Goal: Transaction & Acquisition: Purchase product/service

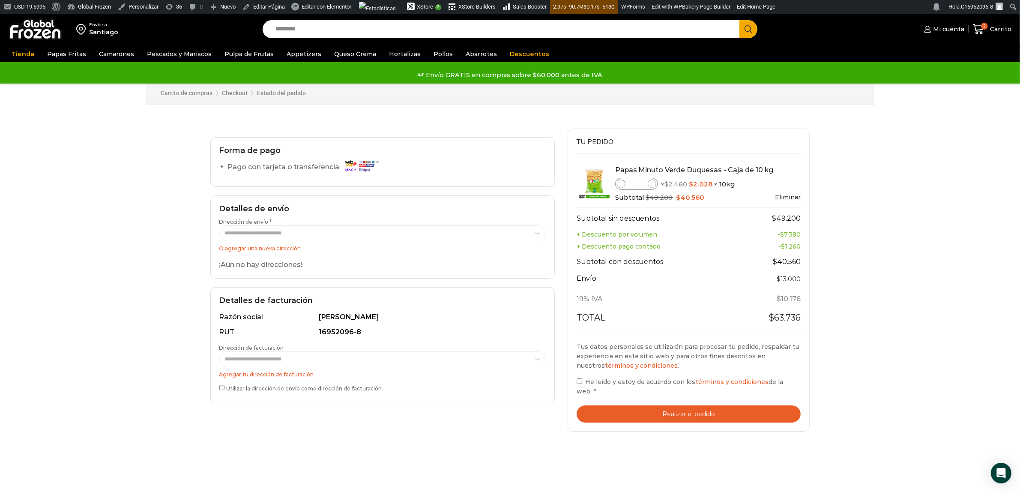
click at [27, 37] on img at bounding box center [36, 29] width 54 height 22
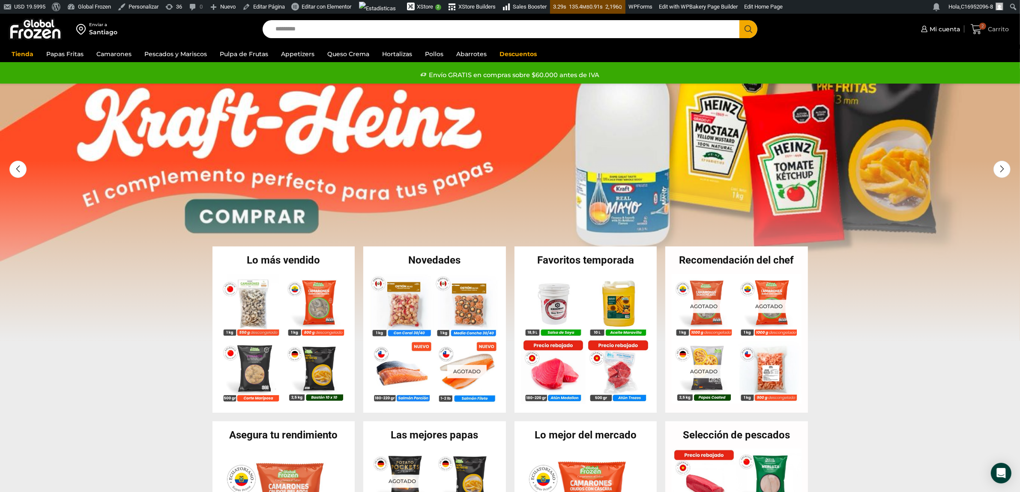
click at [979, 33] on icon at bounding box center [976, 29] width 11 height 10
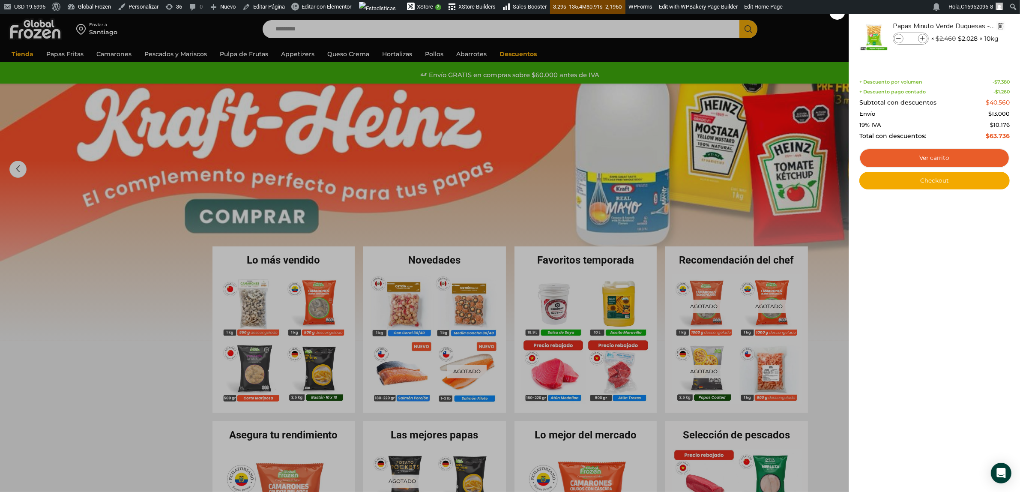
click at [1004, 28] on img "Eliminar Papas Minuto Verde Duquesas - Caja de 10 kg del carrito" at bounding box center [1001, 26] width 8 height 8
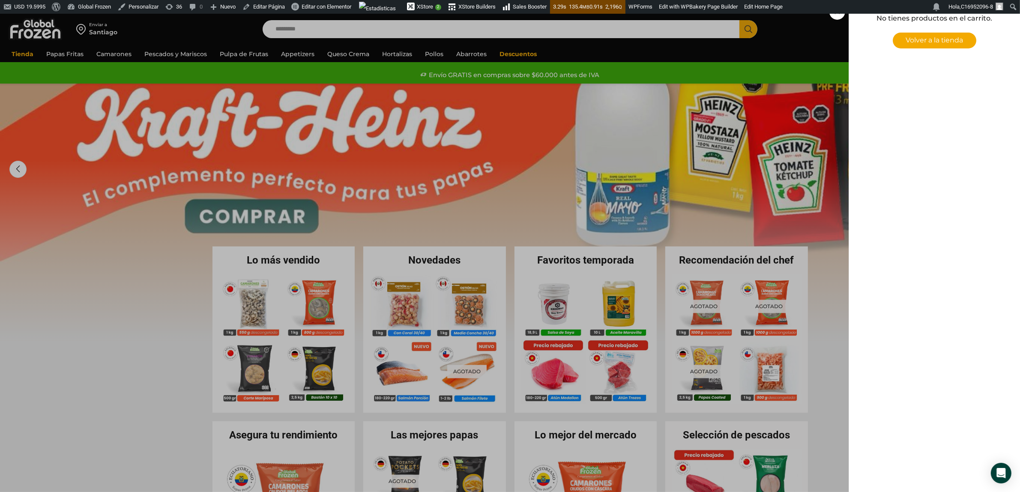
click at [969, 19] on div "0 Carrito 0 0 Shopping Cart No tienes productos en el carrito. Volver a la tien…" at bounding box center [990, 29] width 43 height 20
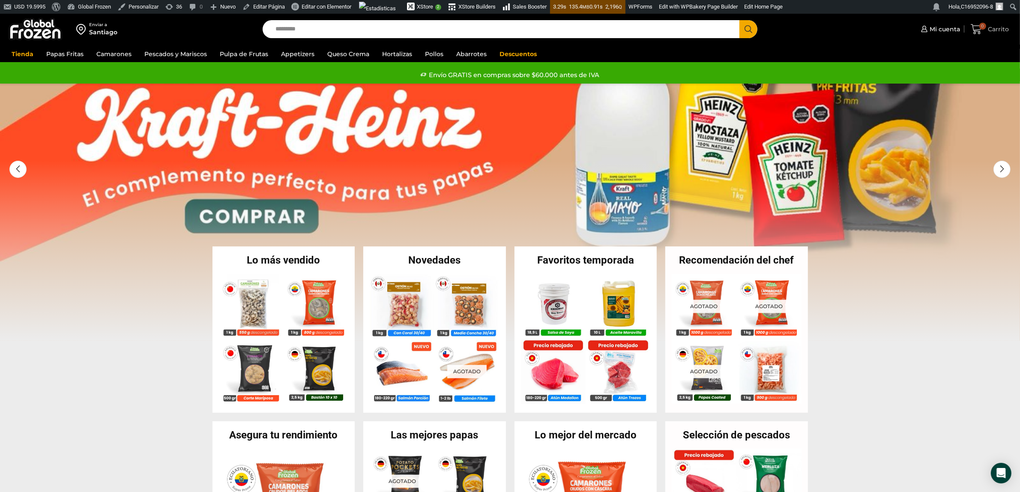
click at [993, 28] on span "Carrito" at bounding box center [998, 29] width 23 height 9
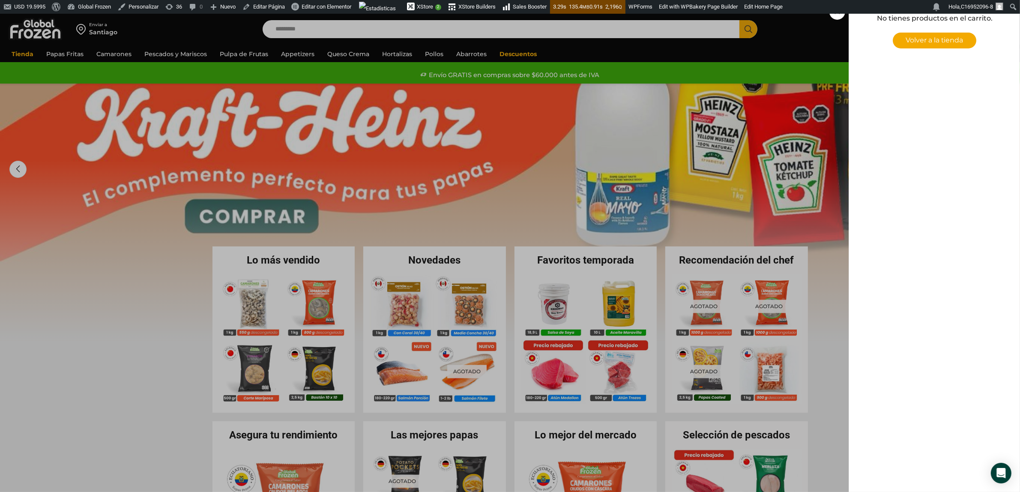
click at [969, 19] on div "0 Carrito 0 0 Shopping Cart No tienes productos en el carrito. Volver a la tien…" at bounding box center [990, 29] width 43 height 20
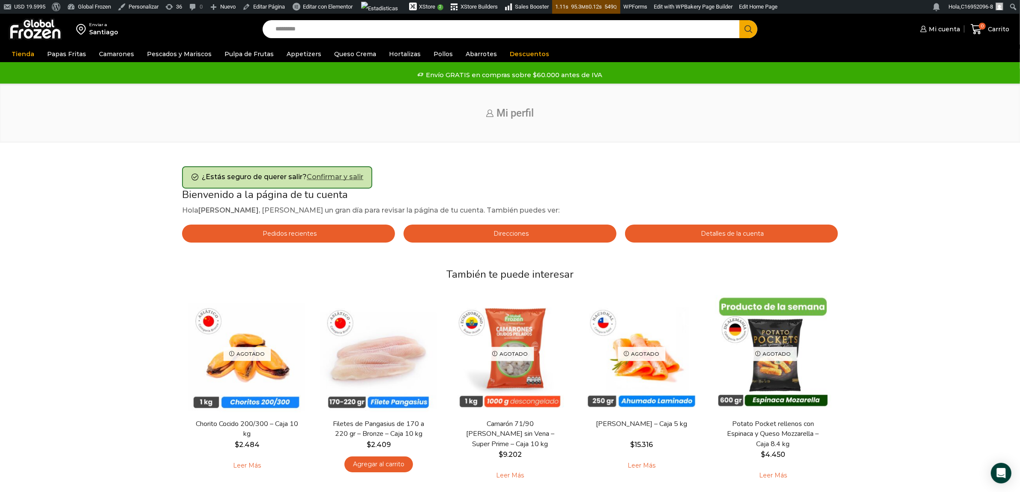
click at [343, 177] on link "Confirmar y salir" at bounding box center [335, 177] width 57 height 8
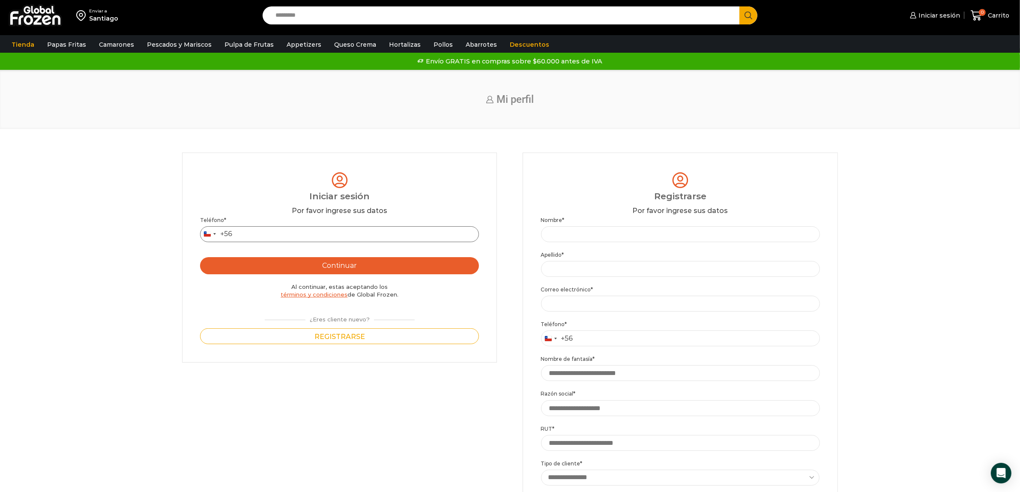
click at [247, 234] on input "Teléfono *" at bounding box center [339, 234] width 279 height 16
click at [289, 239] on input "Teléfono *" at bounding box center [339, 234] width 279 height 16
click at [266, 232] on input "Teléfono *" at bounding box center [339, 234] width 279 height 16
click at [265, 232] on input "Teléfono *" at bounding box center [339, 234] width 279 height 16
paste input "*********"
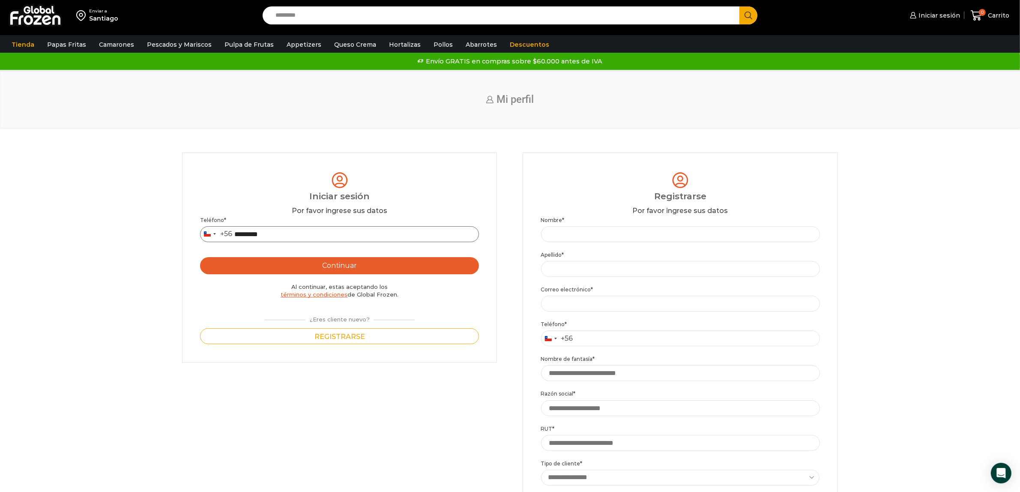
type input "*********"
click at [303, 258] on button "Continuar" at bounding box center [339, 265] width 279 height 17
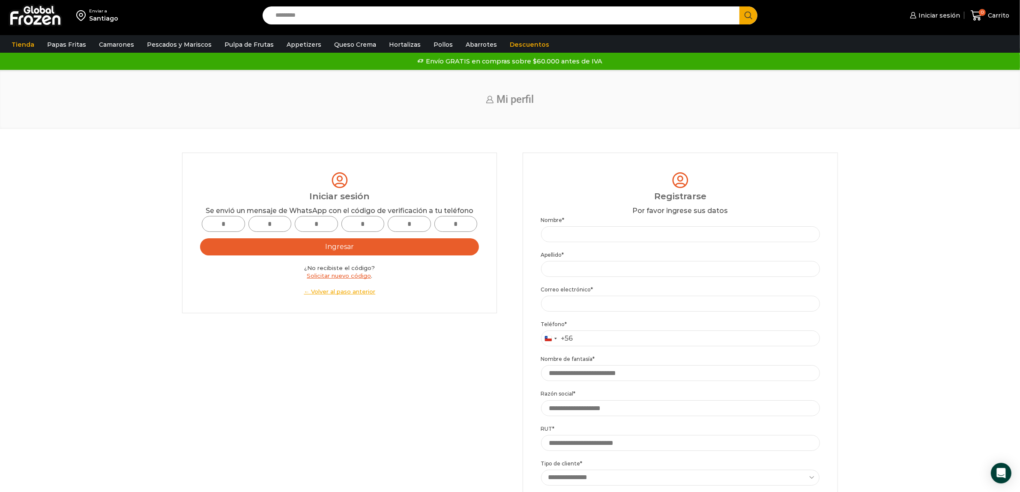
click at [234, 223] on input "text" at bounding box center [223, 224] width 43 height 16
type input "*"
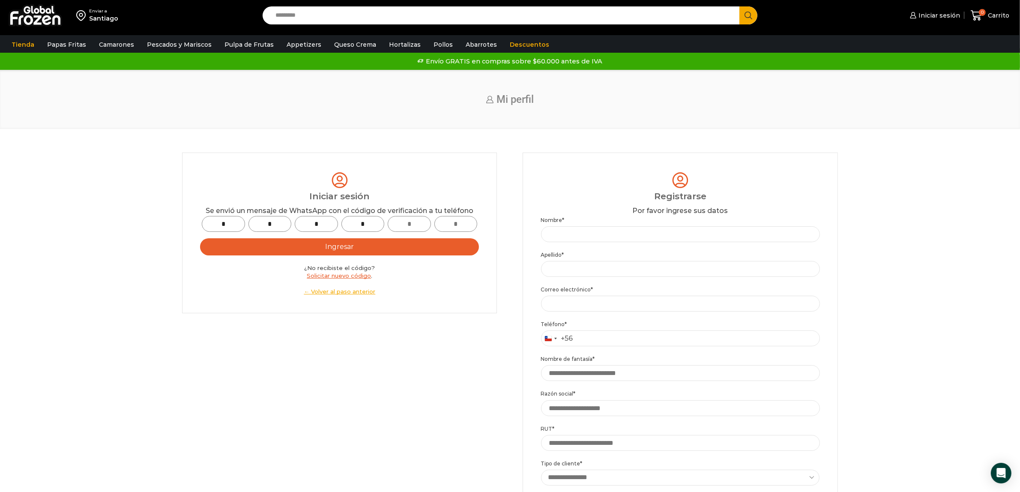
type input "*"
click at [351, 246] on button "Ingresar" at bounding box center [339, 246] width 279 height 17
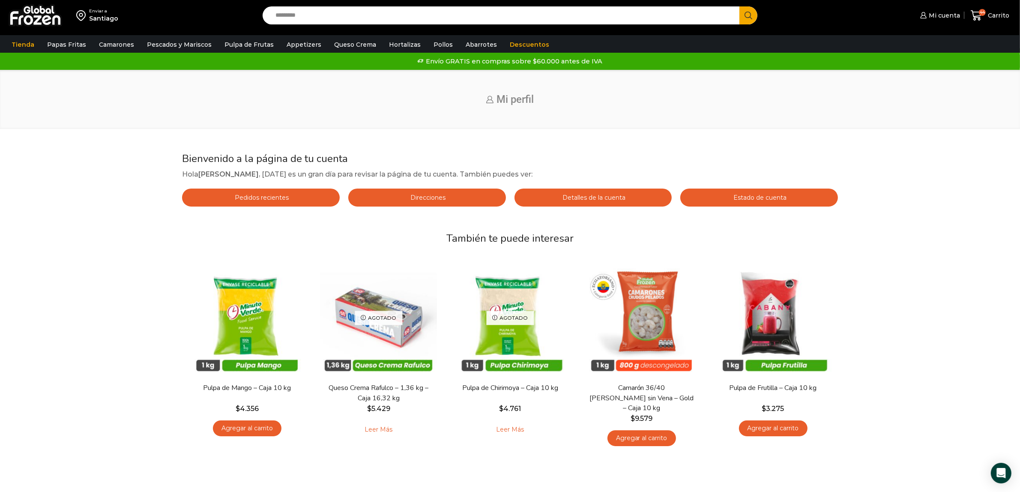
click at [265, 196] on span "Pedidos recientes" at bounding box center [261, 198] width 56 height 8
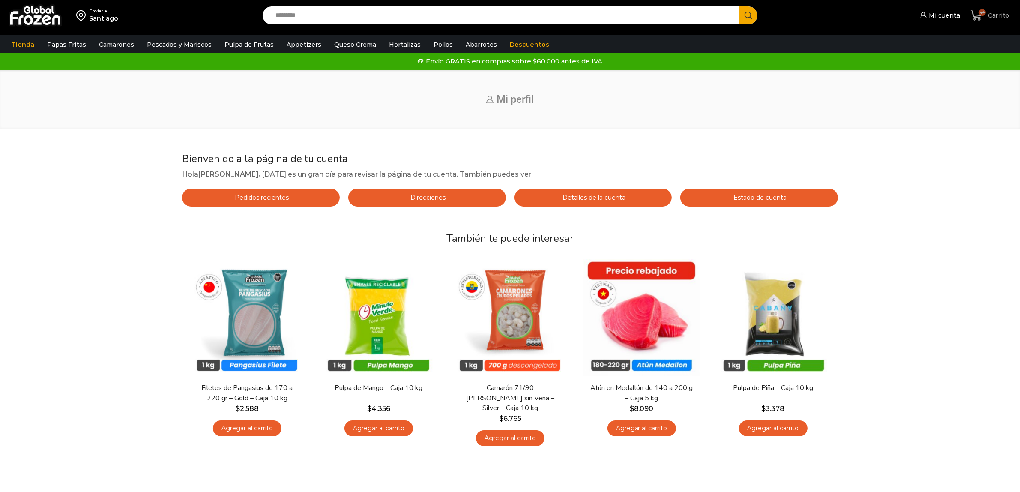
click at [1001, 13] on span "Carrito" at bounding box center [998, 15] width 24 height 9
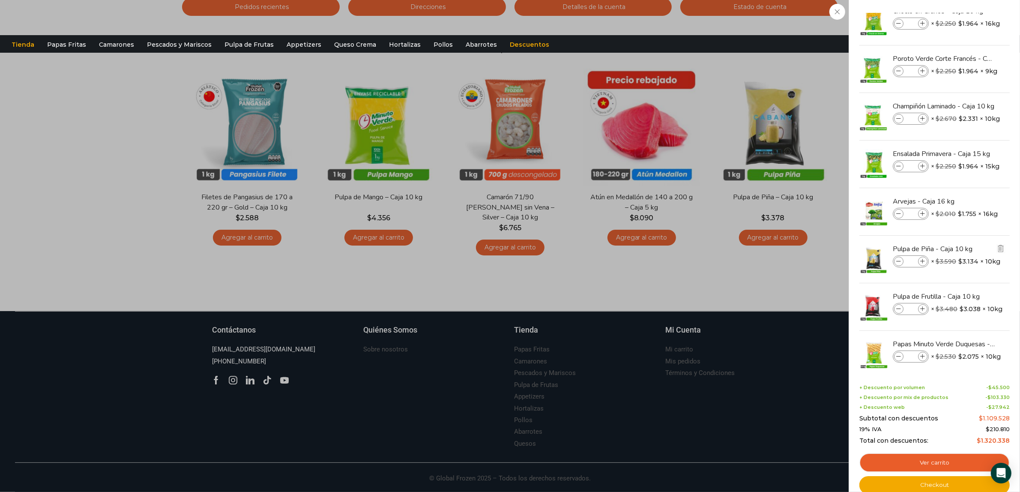
scroll to position [28, 0]
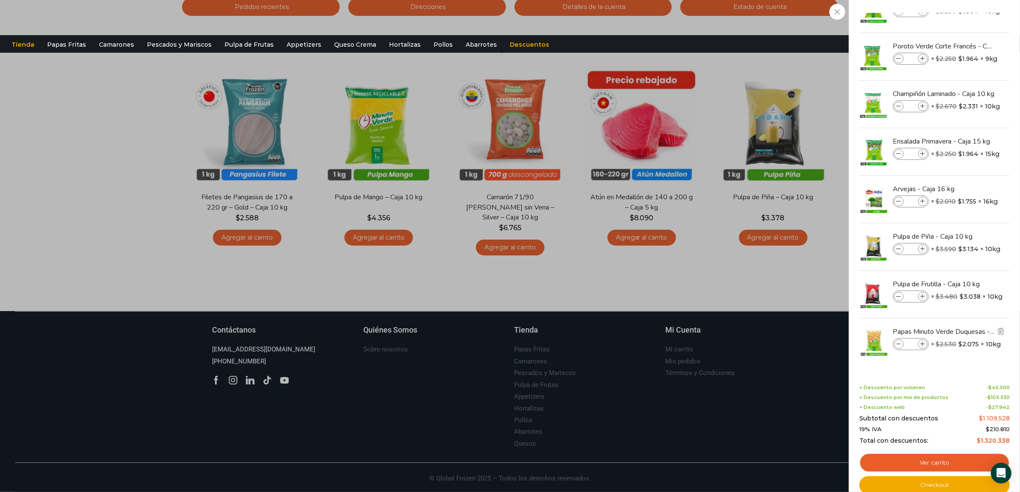
click at [925, 343] on icon at bounding box center [923, 344] width 5 height 5
click at [922, 344] on icon at bounding box center [923, 344] width 5 height 5
click at [948, 458] on link "Ver carrito" at bounding box center [935, 463] width 150 height 20
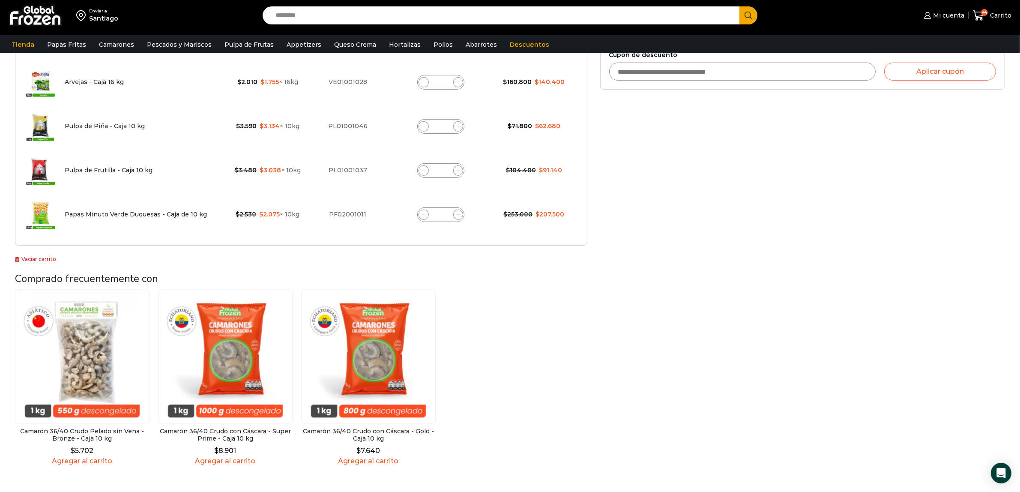
scroll to position [321, 0]
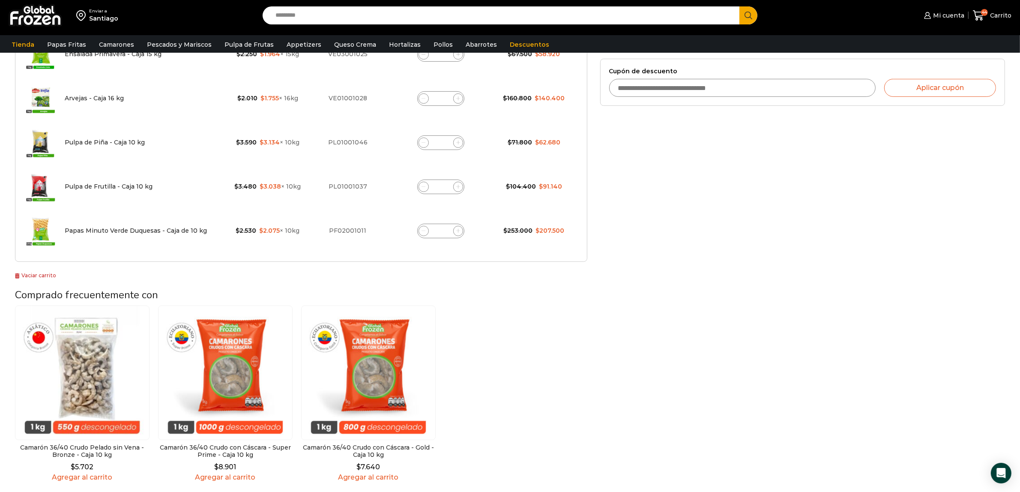
click at [458, 231] on icon at bounding box center [458, 231] width 4 height 4
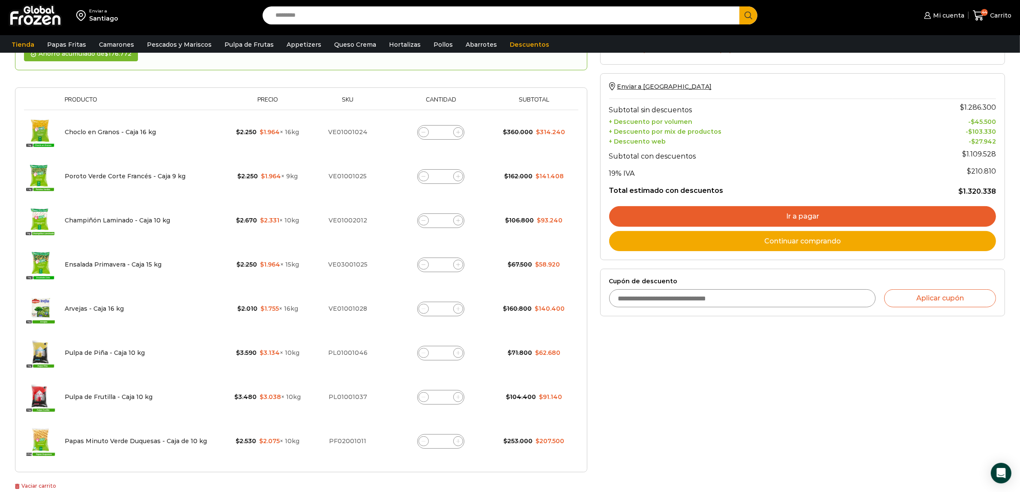
scroll to position [155, 0]
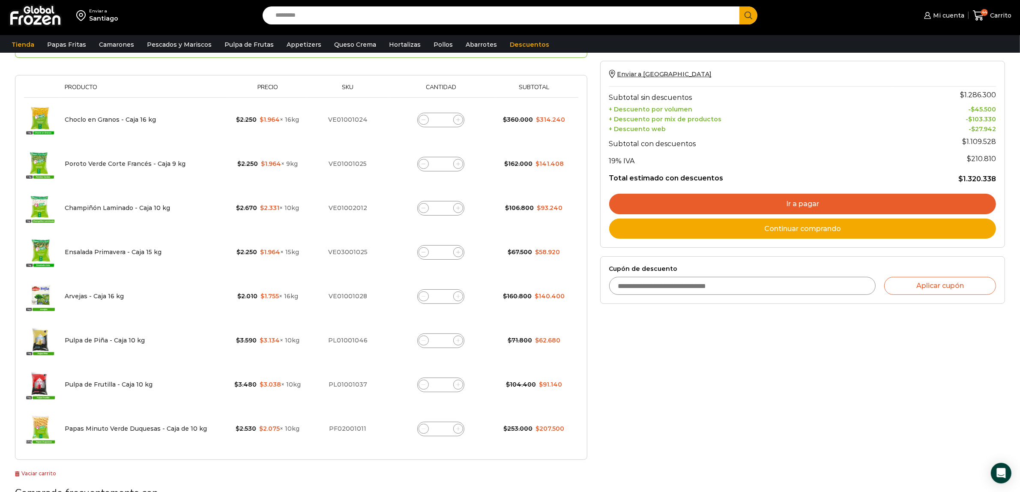
click at [681, 288] on input "Cupón de descuento" at bounding box center [742, 286] width 267 height 18
type input "******"
click at [946, 282] on button "Aplicar cupón" at bounding box center [941, 286] width 112 height 18
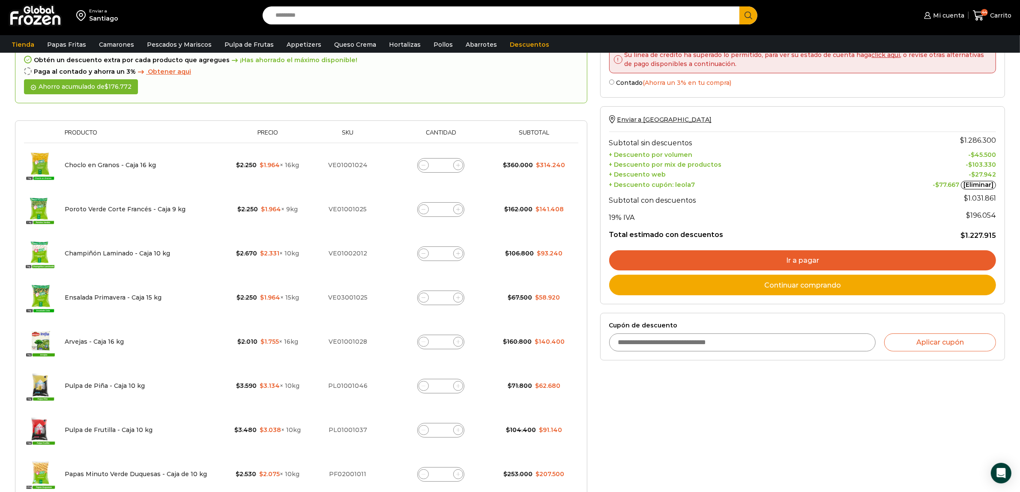
scroll to position [107, 0]
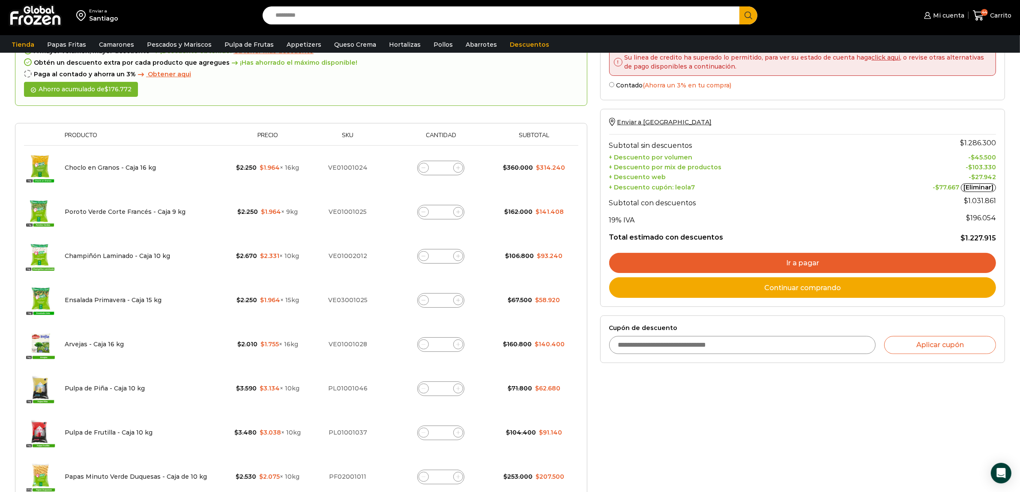
click at [424, 166] on icon at bounding box center [424, 168] width 4 height 4
type input "*"
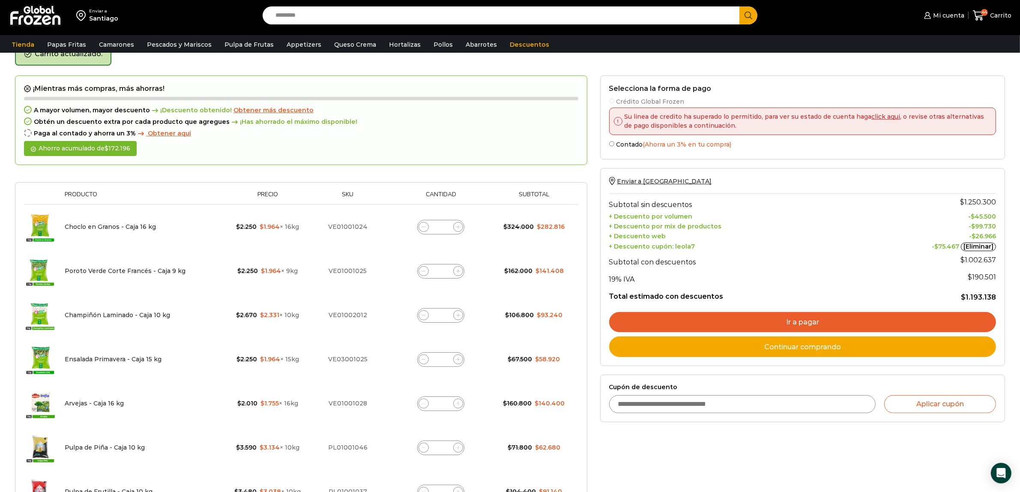
scroll to position [0, 0]
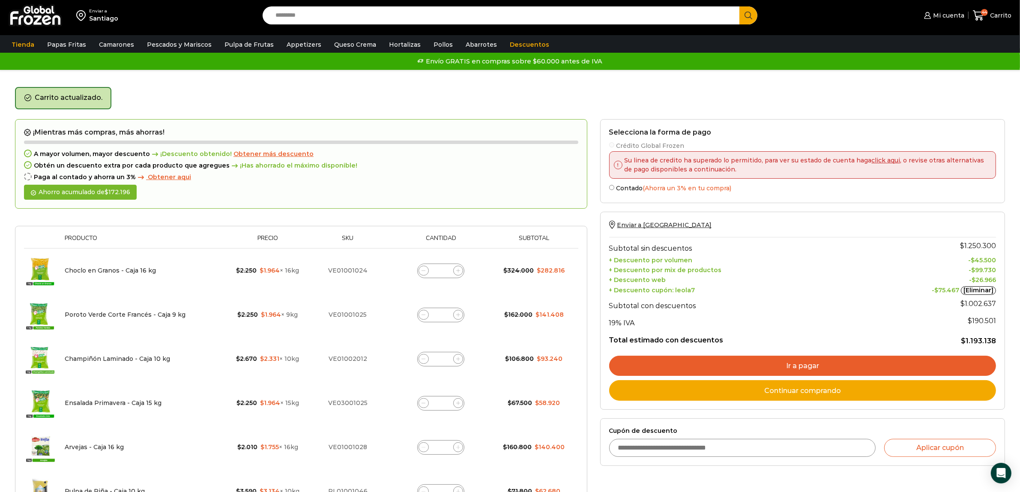
click at [633, 141] on label "Crédito Global Frozen" at bounding box center [802, 145] width 387 height 9
click at [614, 187] on label "Contado (Ahorra un 3% en tu compra)" at bounding box center [802, 187] width 387 height 9
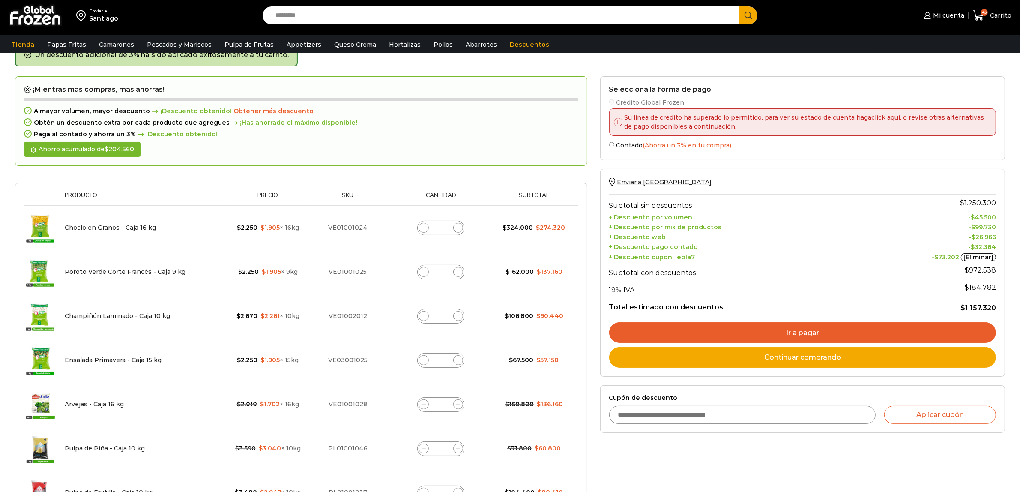
scroll to position [161, 0]
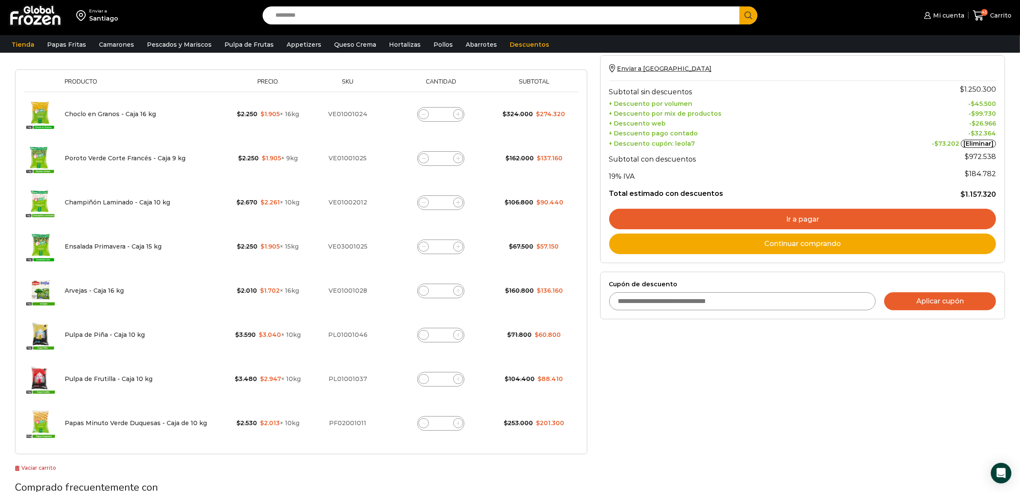
click at [943, 306] on button "Aplicar cupón" at bounding box center [941, 301] width 112 height 18
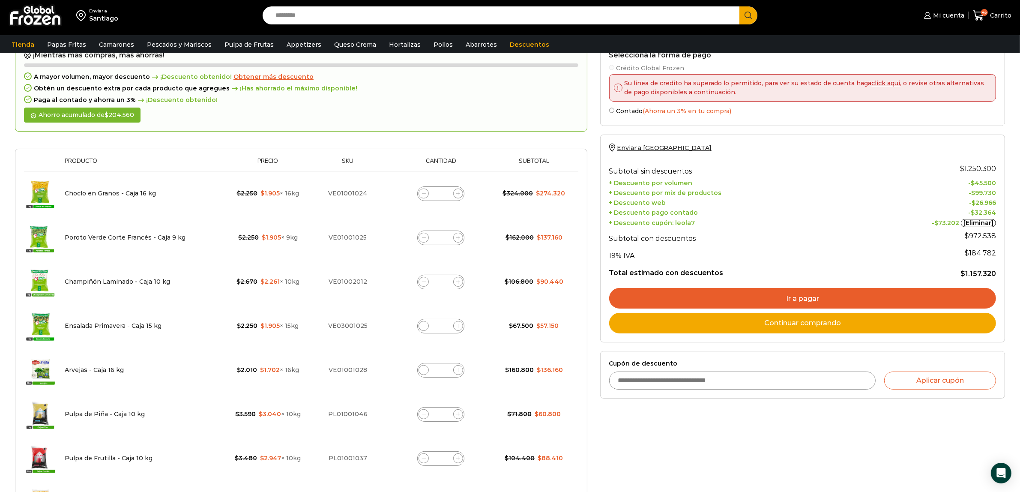
scroll to position [0, 0]
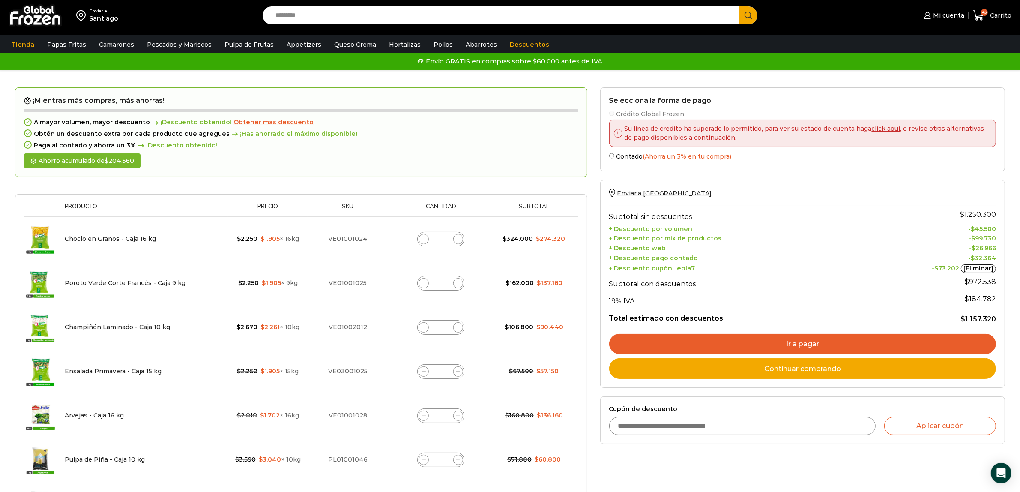
click at [426, 283] on icon at bounding box center [424, 283] width 4 height 4
type input "*"
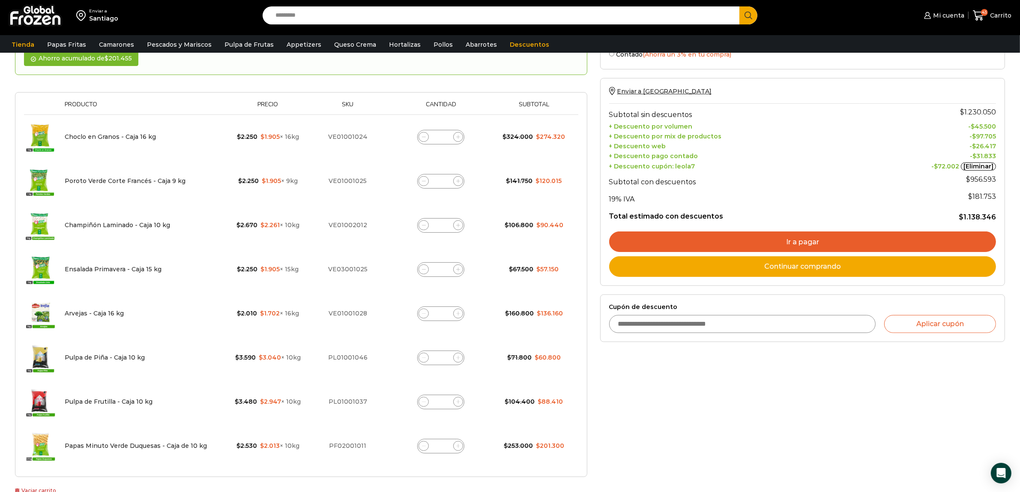
scroll to position [204, 0]
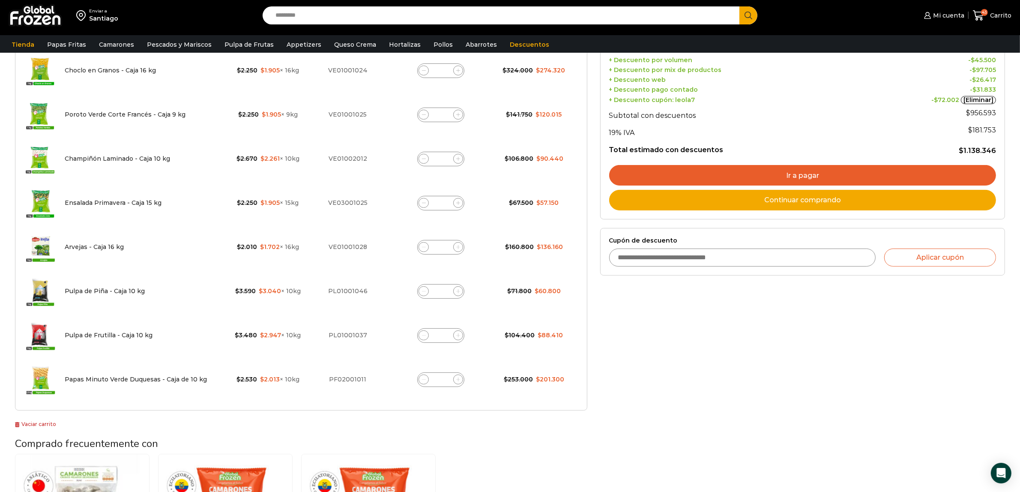
click at [425, 380] on icon at bounding box center [424, 380] width 4 height 4
type input "*"
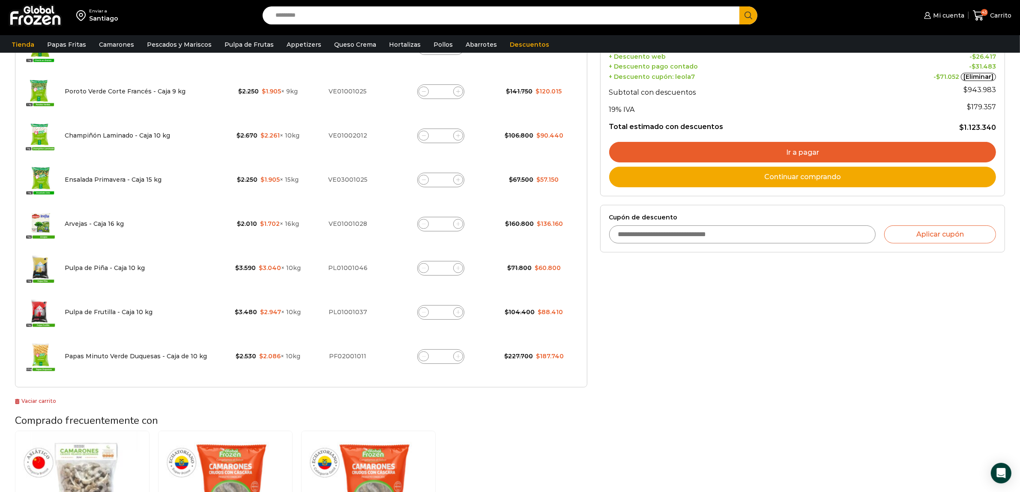
scroll to position [209, 0]
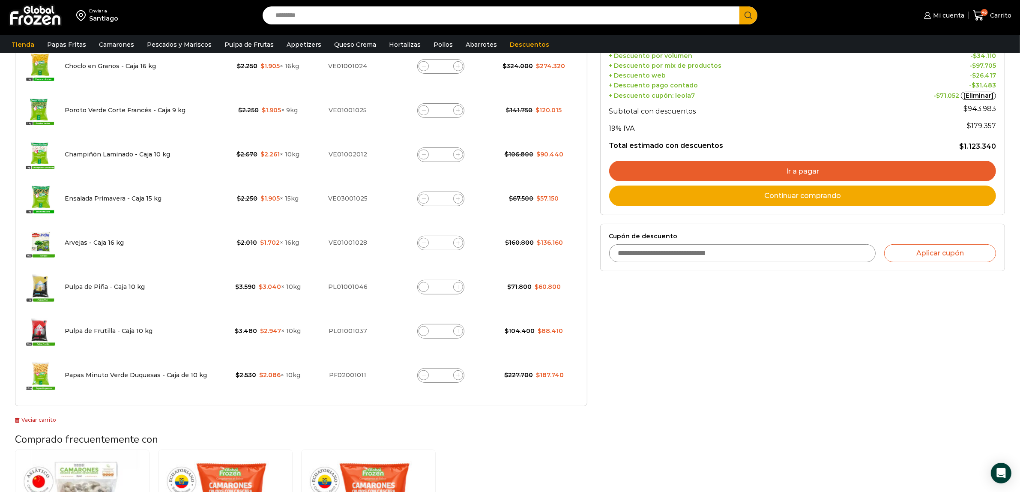
click at [423, 243] on icon at bounding box center [424, 243] width 4 height 4
type input "*"
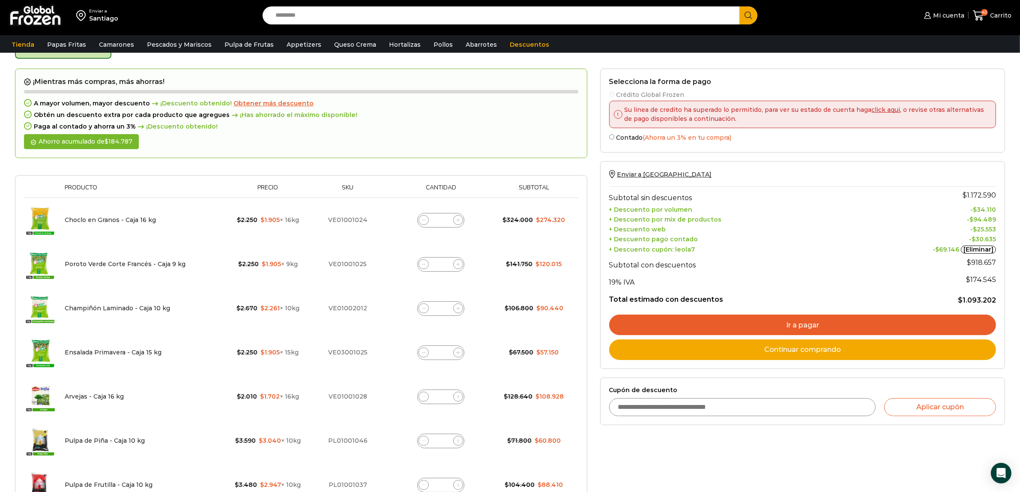
scroll to position [48, 0]
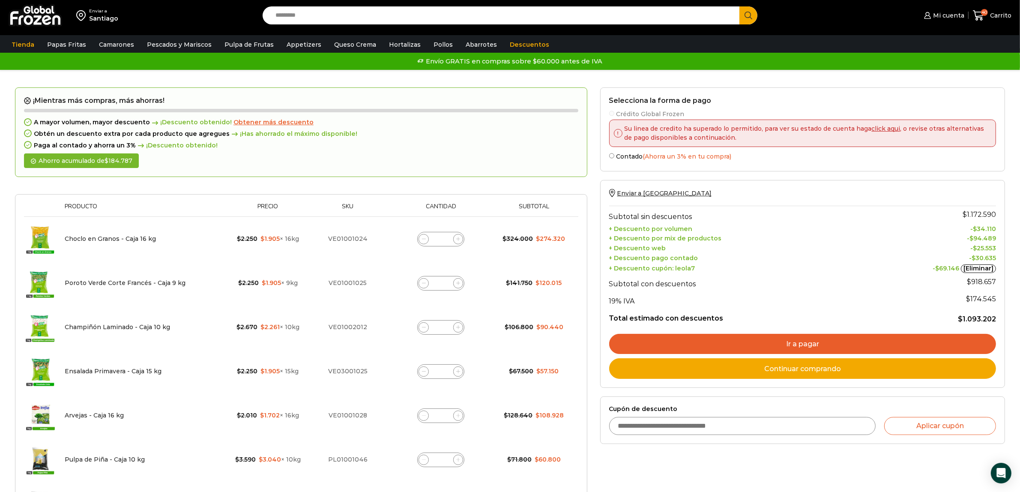
click at [879, 127] on link "click aqui" at bounding box center [886, 129] width 29 height 8
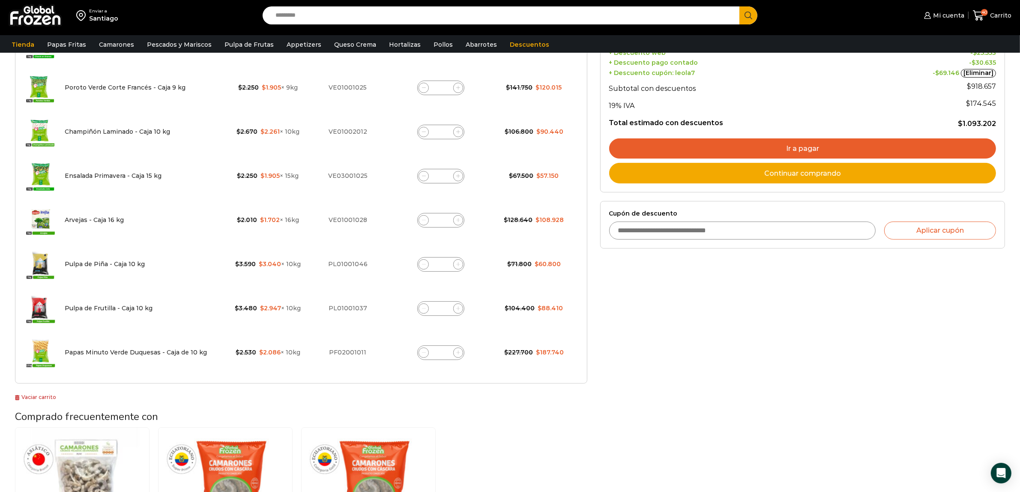
scroll to position [161, 0]
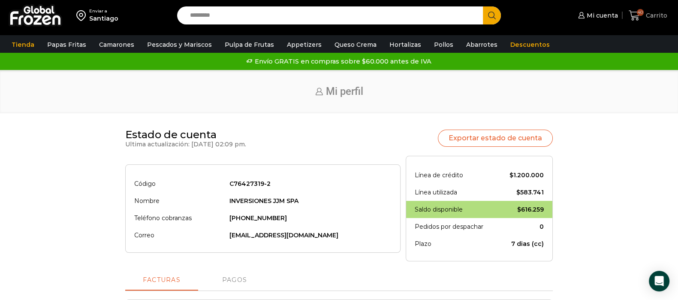
click at [640, 17] on span "40" at bounding box center [635, 16] width 15 height 12
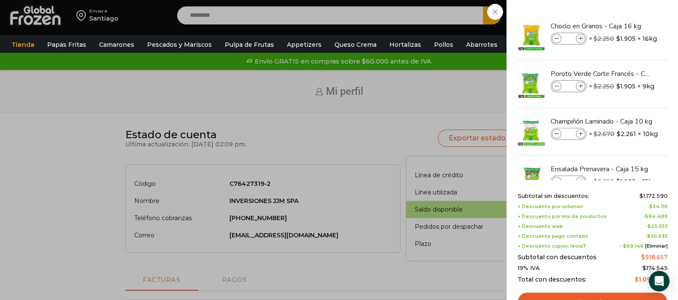
click at [626, 26] on div "40 [GEOGRAPHIC_DATA] 40 40 Shopping Cart *" at bounding box center [647, 16] width 43 height 20
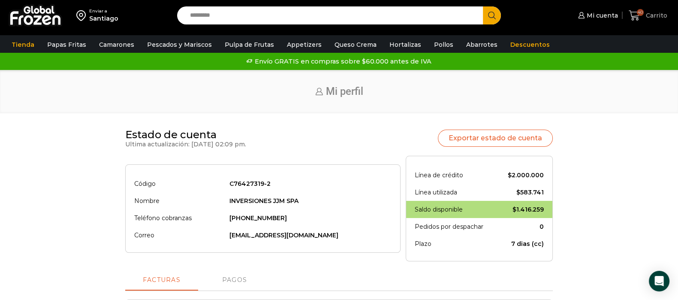
click at [636, 16] on icon at bounding box center [633, 15] width 11 height 10
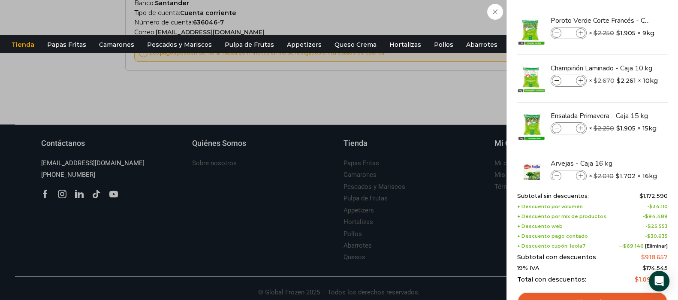
scroll to position [498, 0]
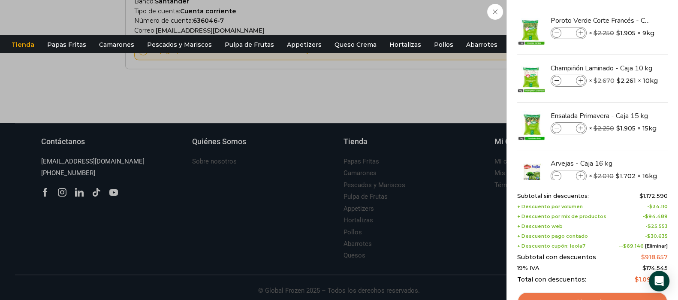
click at [606, 297] on link "Ver carrito" at bounding box center [592, 301] width 150 height 20
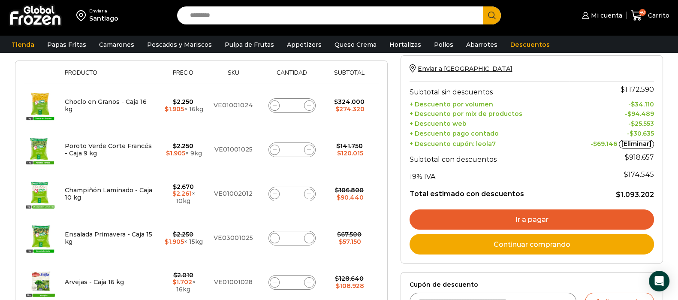
scroll to position [161, 0]
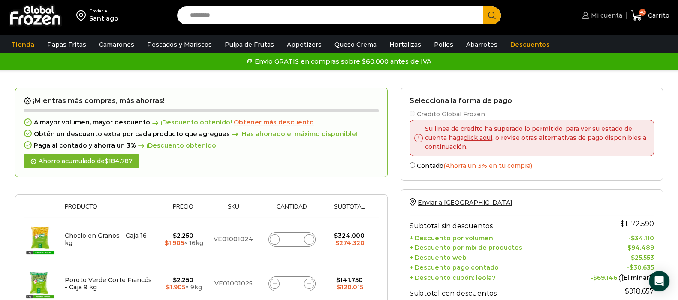
click at [606, 12] on span "Mi cuenta" at bounding box center [604, 15] width 33 height 9
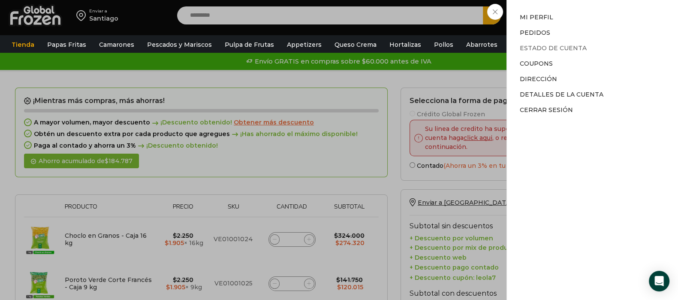
click at [546, 45] on link "Estado de Cuenta" at bounding box center [552, 48] width 67 height 8
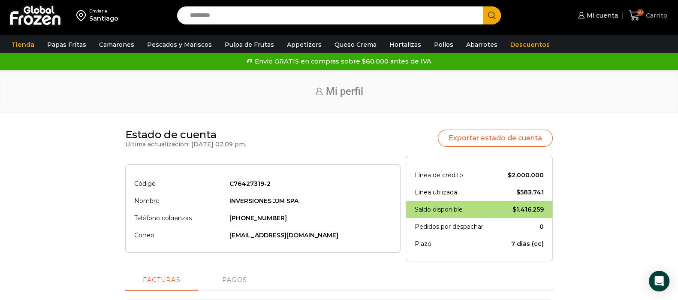
click at [632, 8] on link "40 [GEOGRAPHIC_DATA]" at bounding box center [647, 16] width 43 height 20
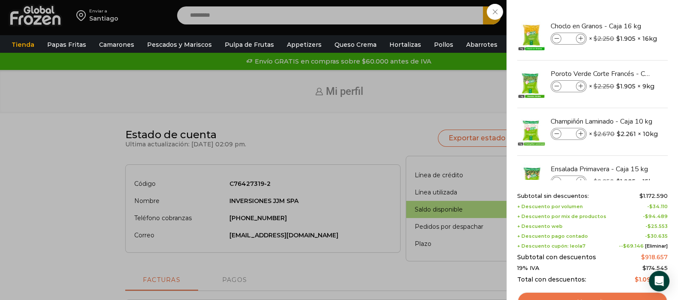
click at [612, 297] on link "Ver carrito" at bounding box center [592, 301] width 150 height 20
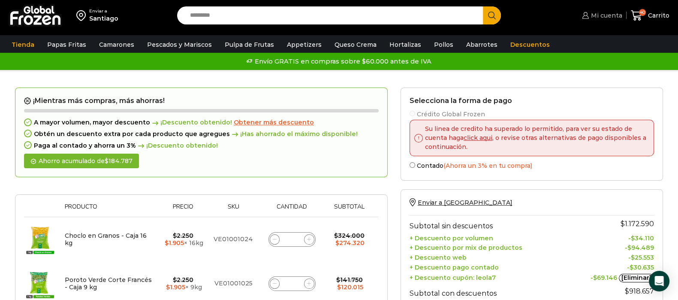
click at [600, 14] on span "Mi cuenta" at bounding box center [604, 15] width 33 height 9
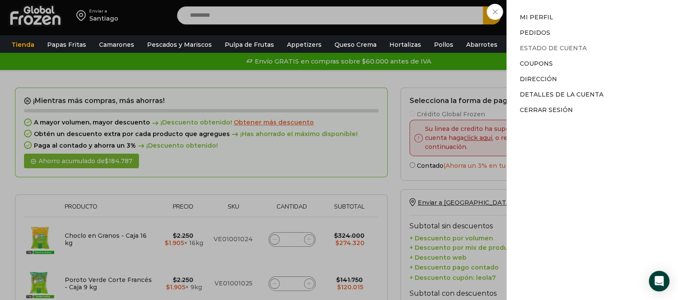
click at [539, 45] on link "Estado de Cuenta" at bounding box center [552, 48] width 67 height 8
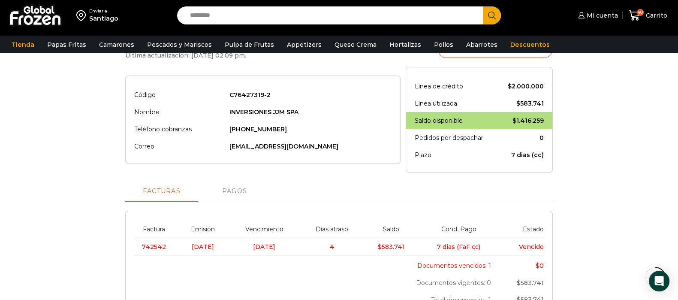
scroll to position [107, 0]
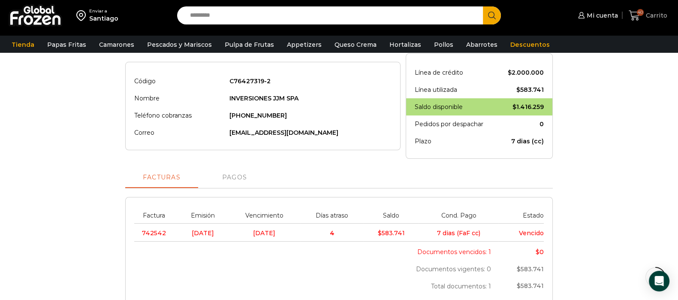
click at [658, 20] on span "40 Carrito" at bounding box center [647, 16] width 39 height 12
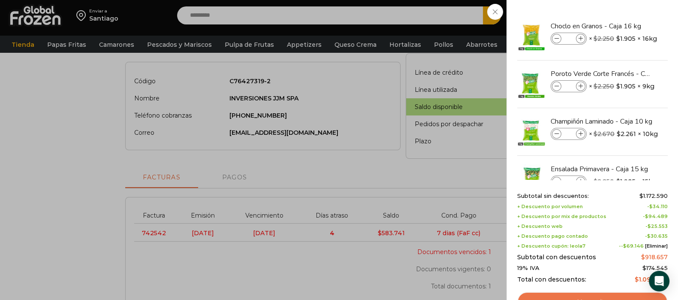
click at [613, 294] on link "Ver carrito" at bounding box center [592, 301] width 150 height 20
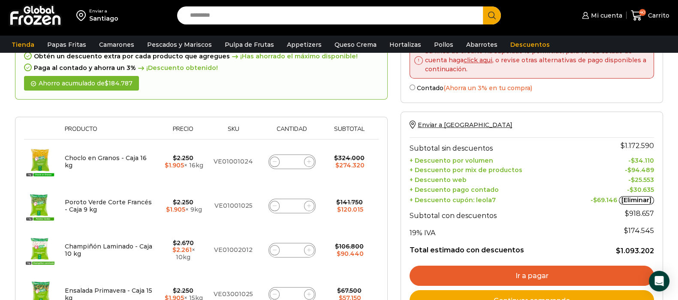
scroll to position [107, 0]
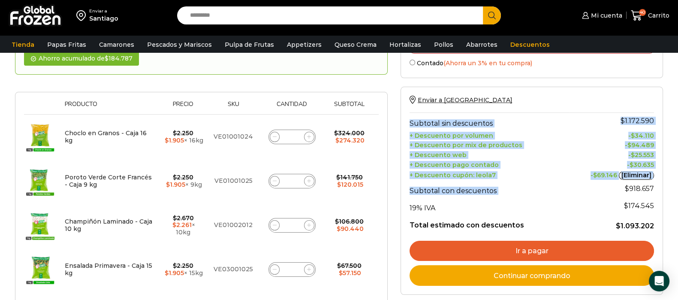
drag, startPoint x: 625, startPoint y: 181, endPoint x: 657, endPoint y: 180, distance: 32.6
click at [657, 180] on div "Enviar a [GEOGRAPHIC_DATA] Subtotal sin descuentos $ 1.172.590 + Descuento por …" at bounding box center [531, 191] width 262 height 208
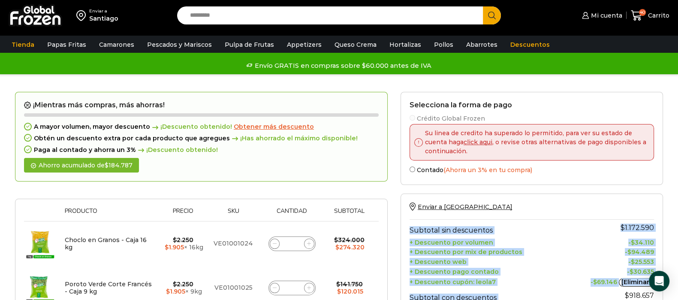
scroll to position [0, 0]
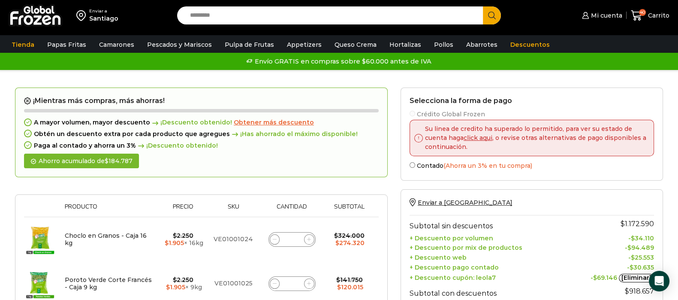
click at [478, 137] on link "click aqui" at bounding box center [477, 138] width 29 height 8
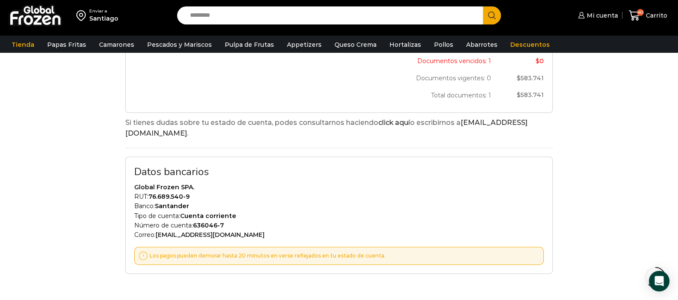
scroll to position [321, 0]
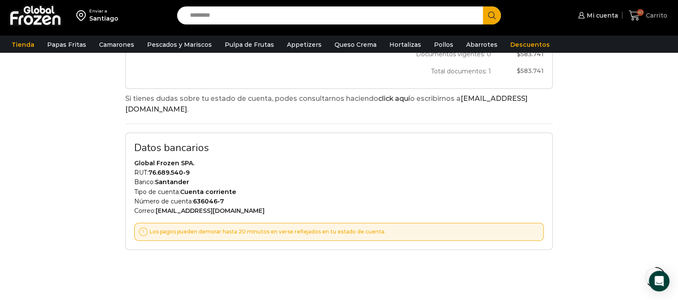
click at [634, 16] on icon at bounding box center [634, 16] width 12 height 12
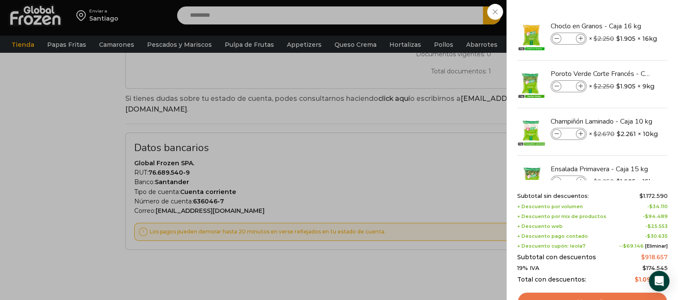
click at [615, 294] on link "Ver carrito" at bounding box center [592, 301] width 150 height 20
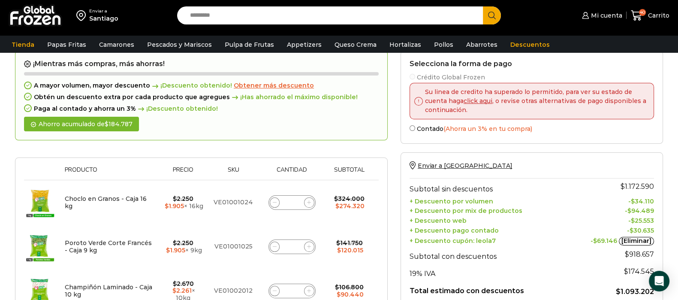
scroll to position [107, 0]
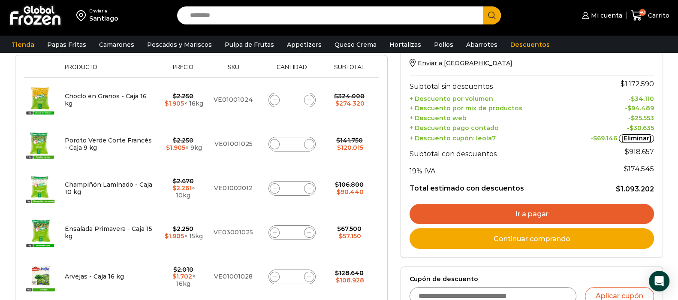
scroll to position [161, 0]
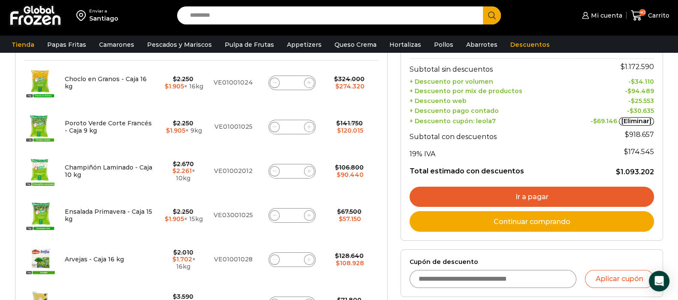
click at [510, 150] on th "19% IVA" at bounding box center [488, 151] width 159 height 17
click at [598, 15] on span "Mi cuenta" at bounding box center [604, 15] width 33 height 9
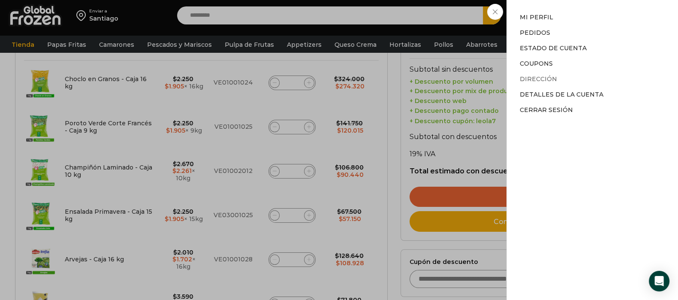
click at [531, 78] on link "Dirección" at bounding box center [537, 79] width 37 height 8
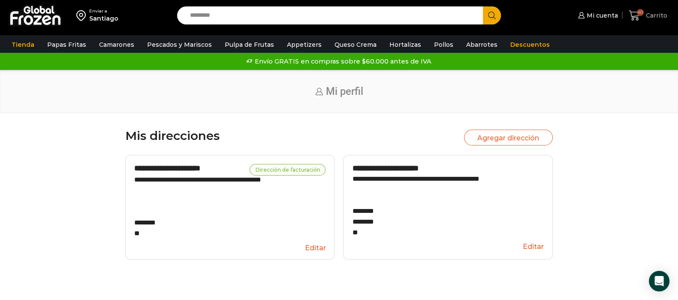
click at [640, 13] on span "40" at bounding box center [639, 12] width 7 height 7
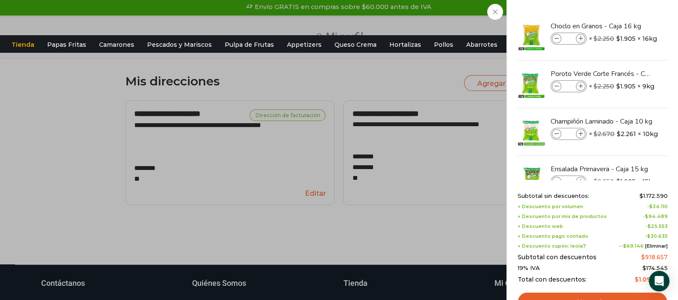
scroll to position [161, 0]
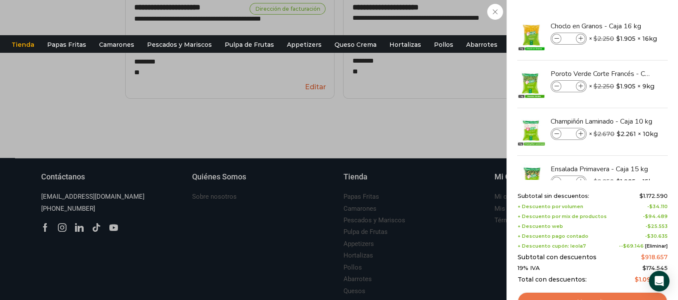
click at [600, 296] on link "Ver carrito" at bounding box center [592, 301] width 150 height 20
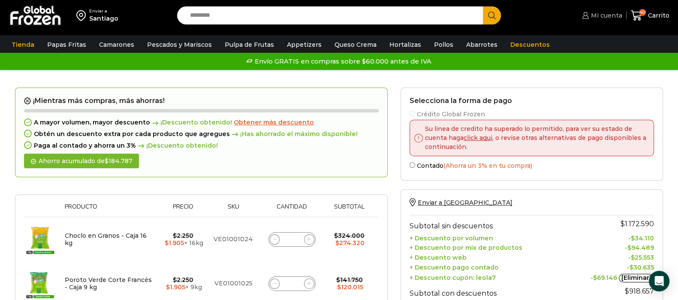
click at [607, 19] on span "Mi cuenta" at bounding box center [604, 15] width 33 height 9
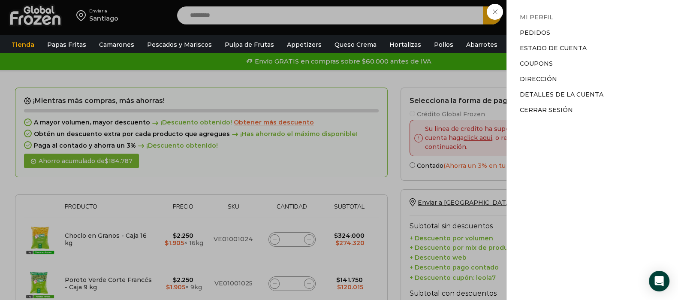
click at [522, 14] on link "Mi perfil" at bounding box center [535, 17] width 33 height 8
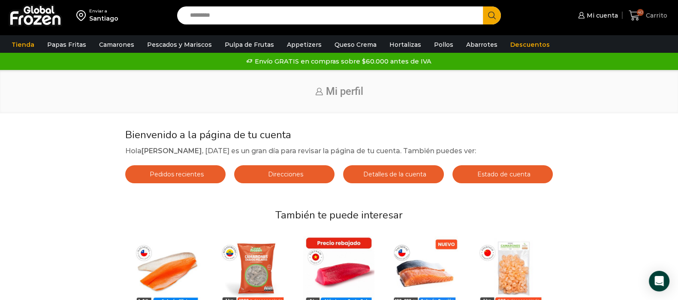
click at [645, 13] on span "Carrito" at bounding box center [655, 15] width 24 height 9
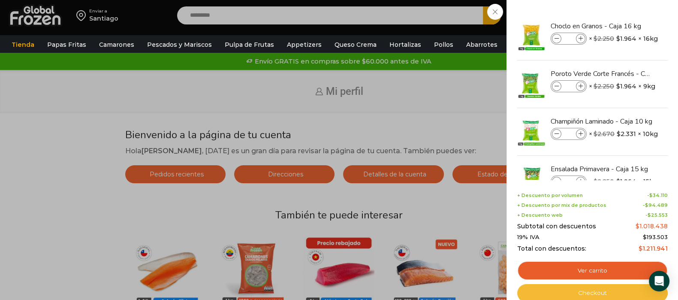
click at [593, 294] on link "Checkout" at bounding box center [592, 293] width 150 height 18
click at [596, 292] on link "Checkout" at bounding box center [592, 293] width 150 height 18
click at [577, 289] on link "Checkout" at bounding box center [592, 293] width 150 height 18
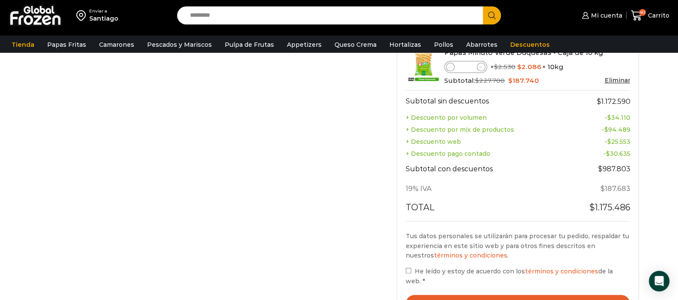
scroll to position [428, 0]
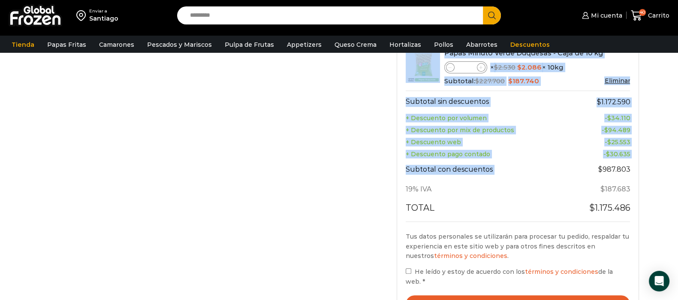
drag, startPoint x: 604, startPoint y: 169, endPoint x: 630, endPoint y: 173, distance: 26.4
click at [630, 173] on div "Tu pedido Product Choclo en Granos - Caja 16 kg Choclo en Granos - Caja 16 kg c…" at bounding box center [517, 3] width 243 height 636
click at [619, 193] on td "$ 187.683" at bounding box center [599, 189] width 62 height 20
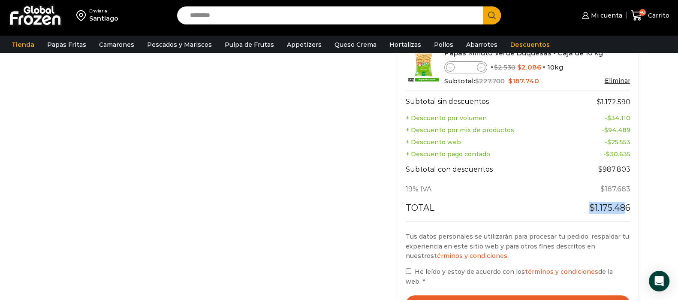
drag, startPoint x: 587, startPoint y: 204, endPoint x: 628, endPoint y: 202, distance: 40.8
click at [627, 202] on td "$ 1.175.486" at bounding box center [599, 210] width 62 height 22
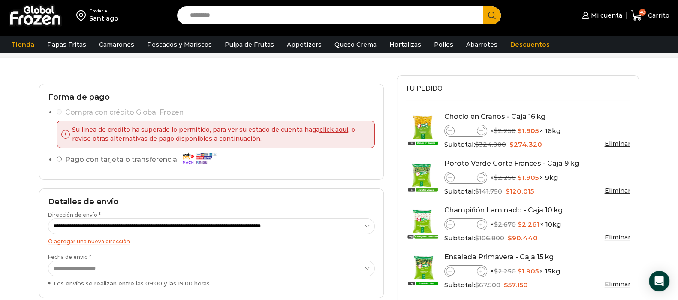
scroll to position [0, 0]
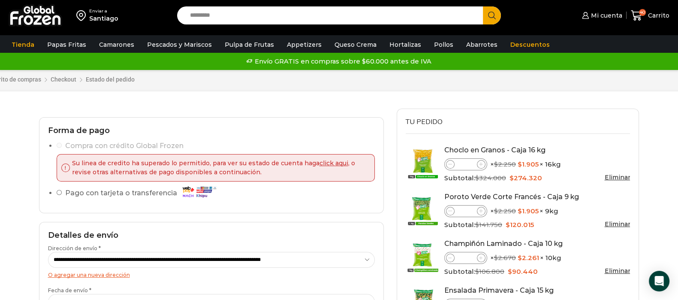
click at [56, 144] on ul "Compra con crédito Global Frozen Su linea de credito ha superado lo permitido, …" at bounding box center [211, 171] width 327 height 63
click at [648, 16] on span "Carrito" at bounding box center [657, 15] width 24 height 9
click at [610, 12] on span "Mi cuenta" at bounding box center [604, 15] width 33 height 9
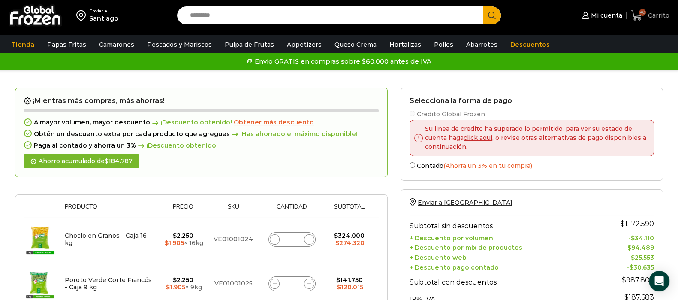
click at [648, 13] on span "Carrito" at bounding box center [657, 15] width 24 height 9
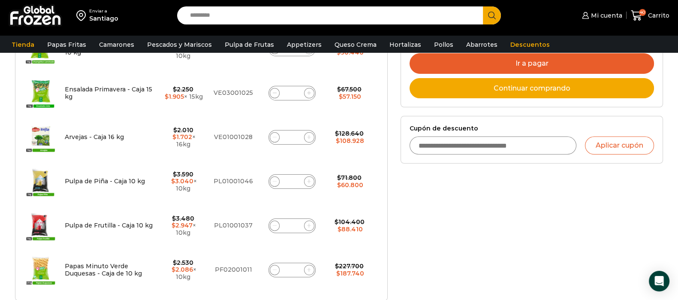
scroll to position [268, 0]
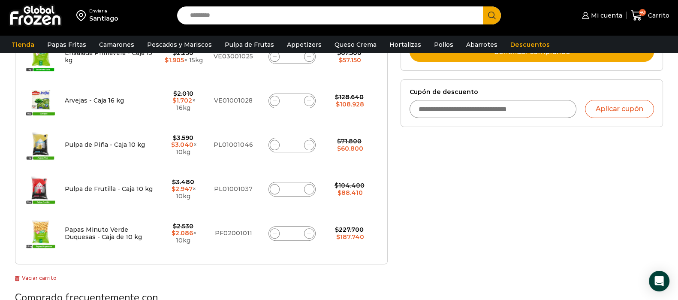
scroll to position [321, 0]
